Goal: Check status: Check status

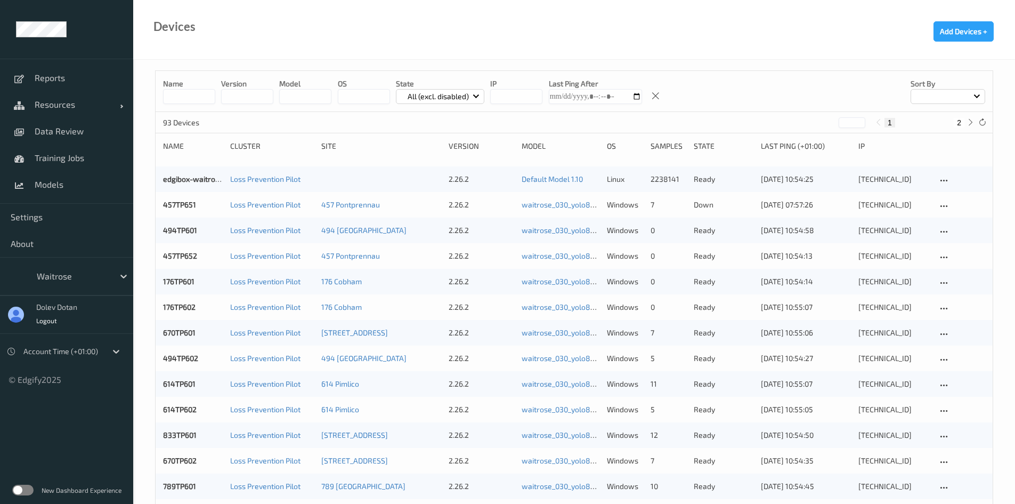
click at [27, 491] on label at bounding box center [22, 489] width 21 height 11
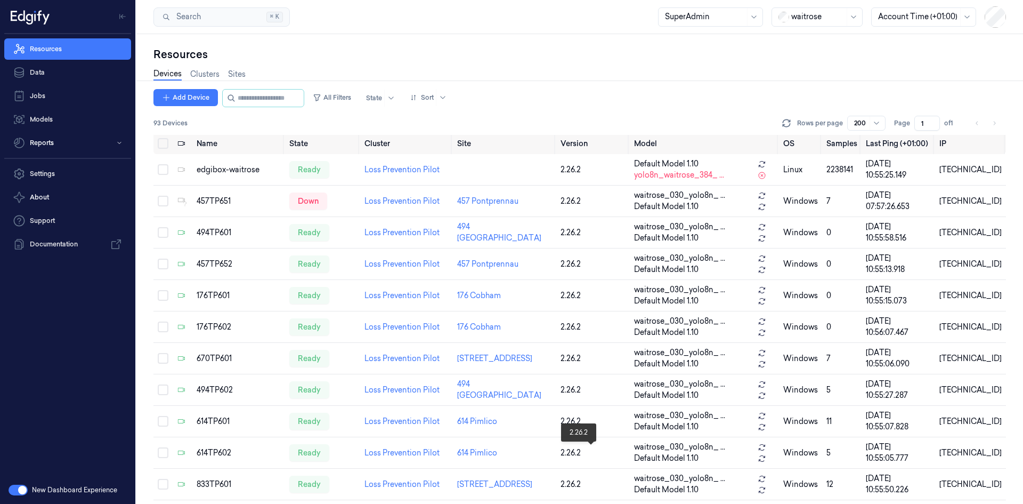
scroll to position [3, 0]
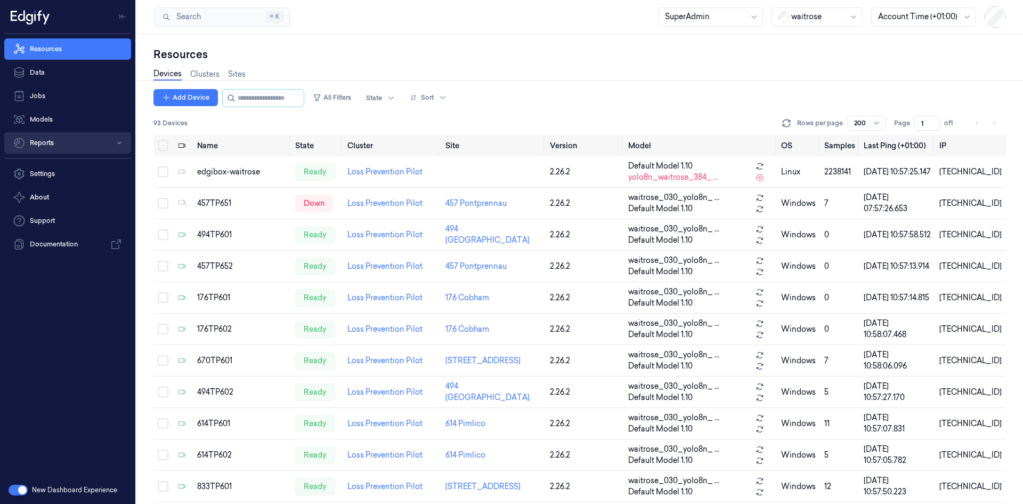
click at [51, 140] on button "Reports" at bounding box center [67, 142] width 127 height 21
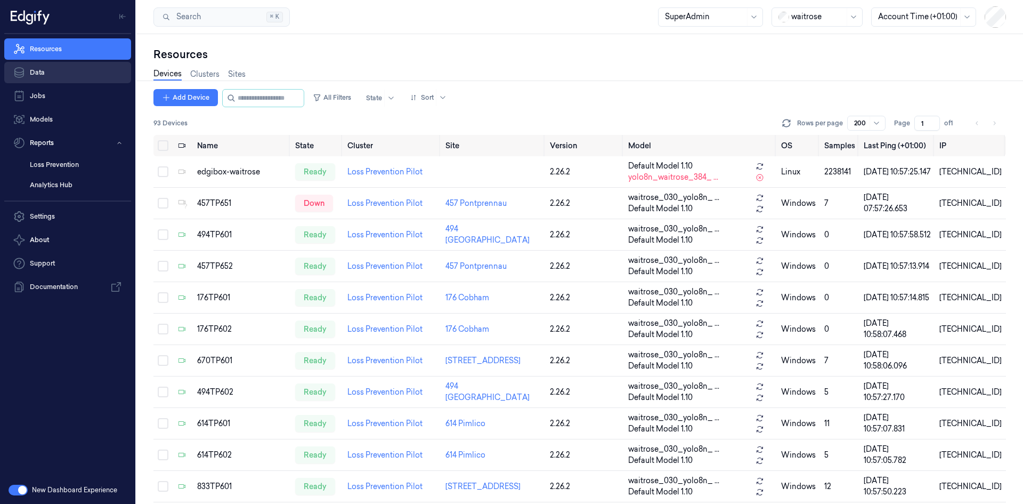
click at [44, 72] on link "Data" at bounding box center [67, 72] width 127 height 21
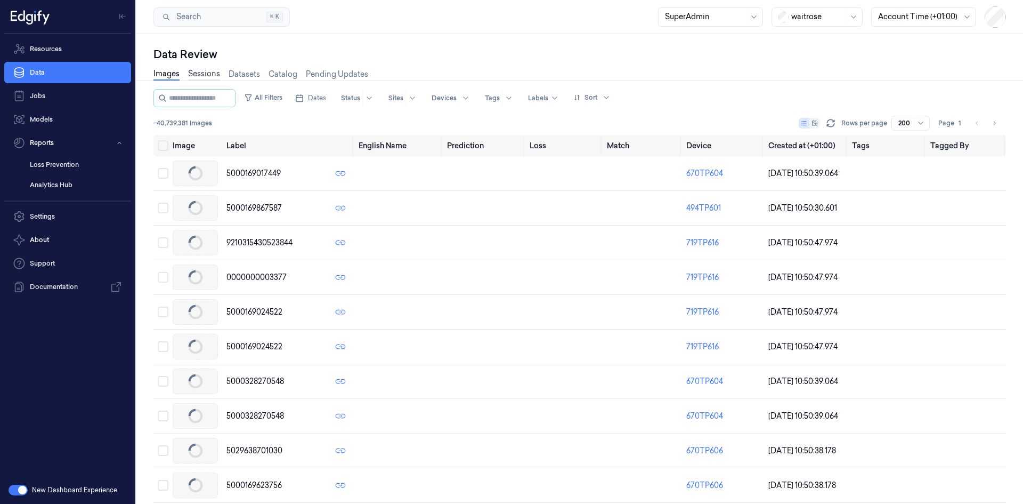
click at [202, 74] on link "Sessions" at bounding box center [204, 74] width 32 height 12
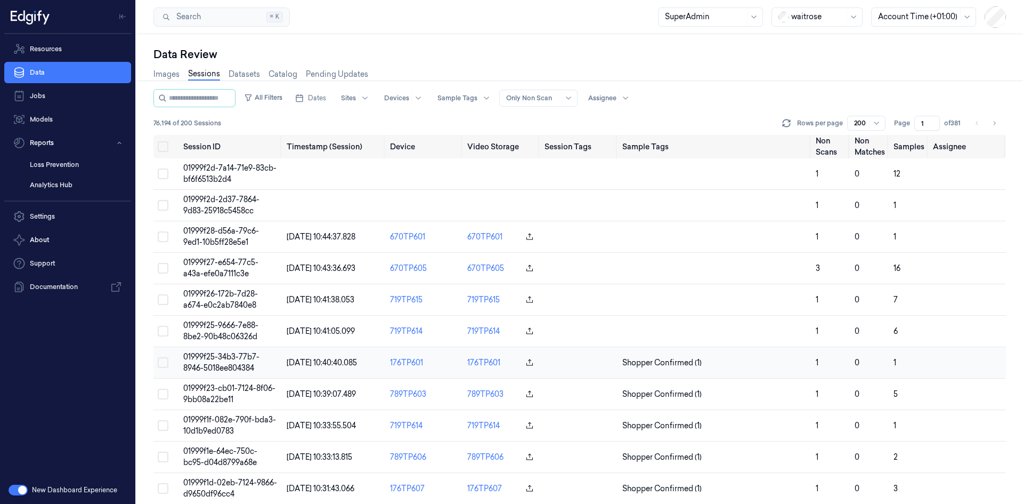
click at [214, 358] on span "01999f25-34b3-77b7-8946-5018ee804384" at bounding box center [221, 362] width 76 height 21
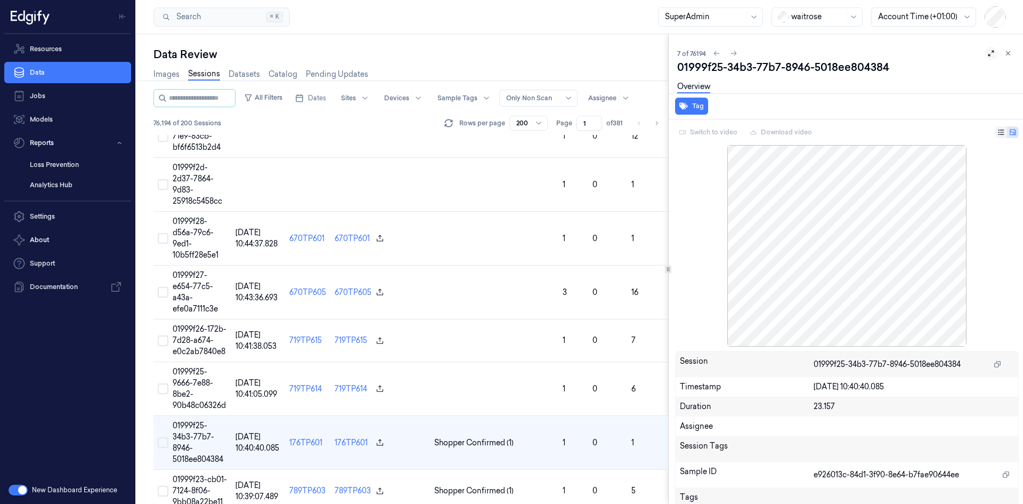
click at [988, 53] on icon at bounding box center [991, 53] width 7 height 7
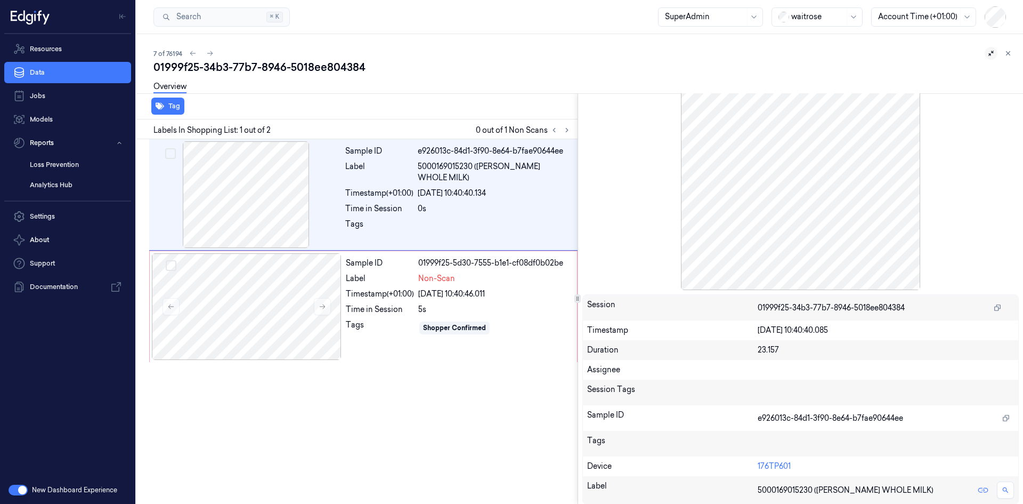
scroll to position [30, 0]
click at [457, 219] on div at bounding box center [494, 227] width 153 height 17
click at [553, 307] on div "5s" at bounding box center [494, 309] width 152 height 11
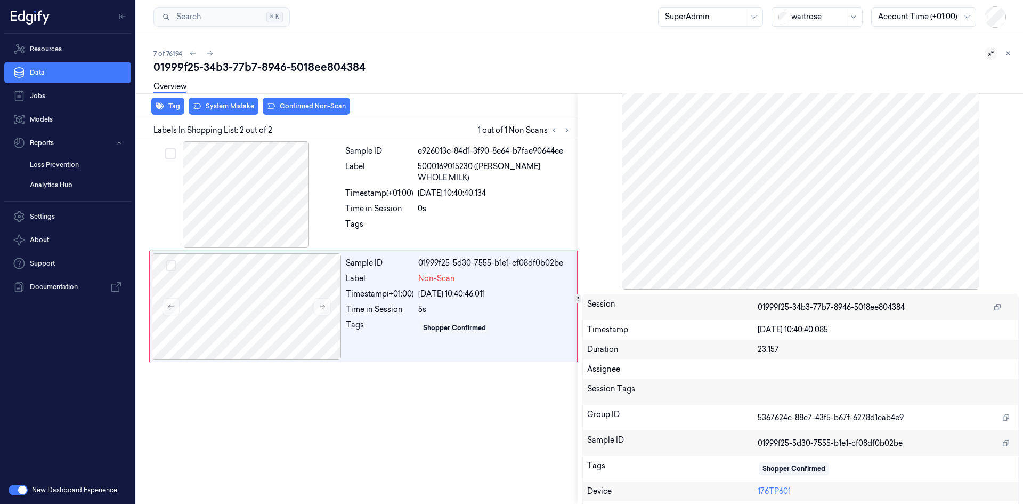
scroll to position [31, 0]
click at [526, 222] on div at bounding box center [494, 227] width 153 height 17
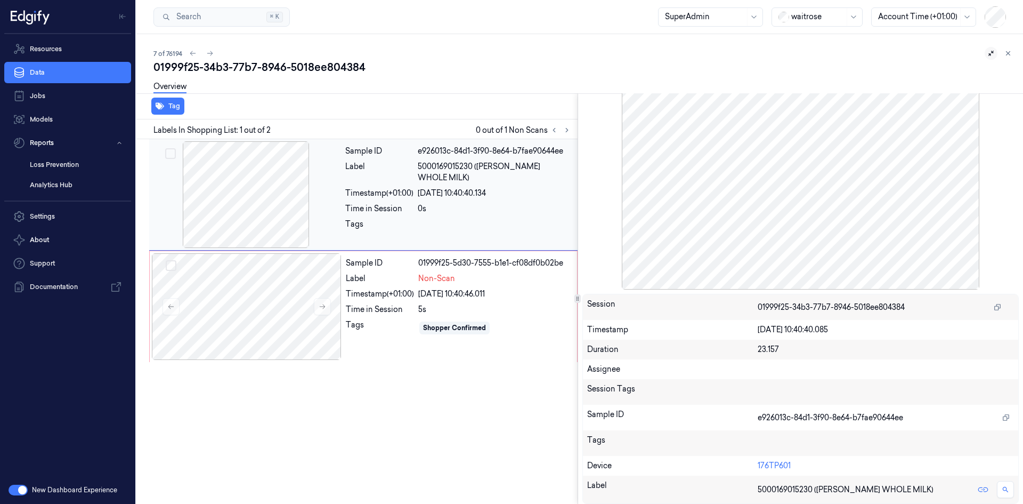
scroll to position [31, 0]
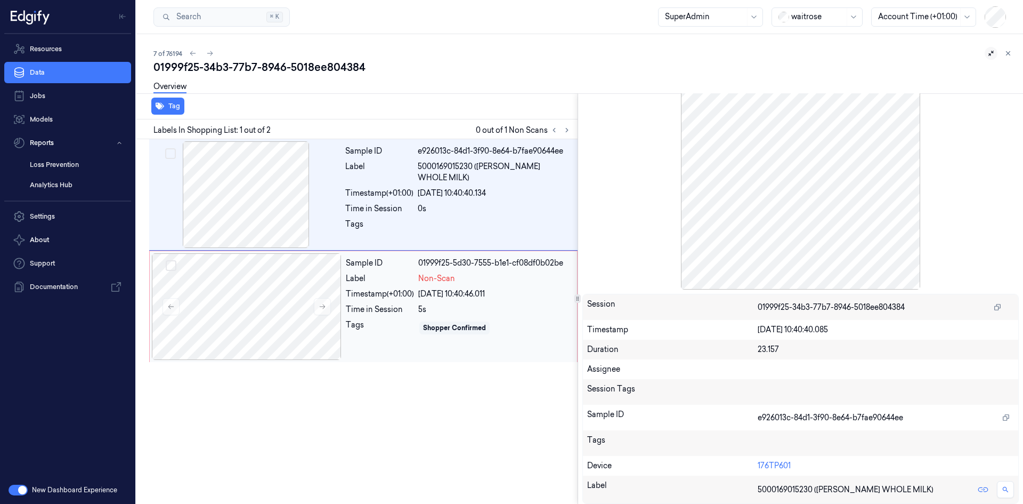
click at [539, 286] on div "Sample ID 01999f25-5d30-7555-b1e1-cf08df0b02be Label Non-Scan Timestamp (+01:00…" at bounding box center [458, 306] width 233 height 107
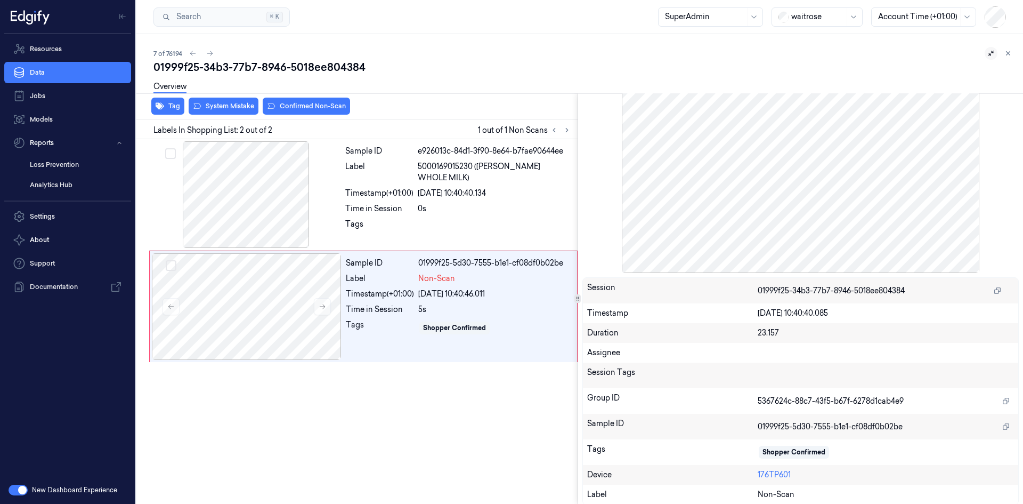
scroll to position [47, 0]
click at [593, 375] on div "Session Tags" at bounding box center [672, 375] width 171 height 17
